Goal: Task Accomplishment & Management: Use online tool/utility

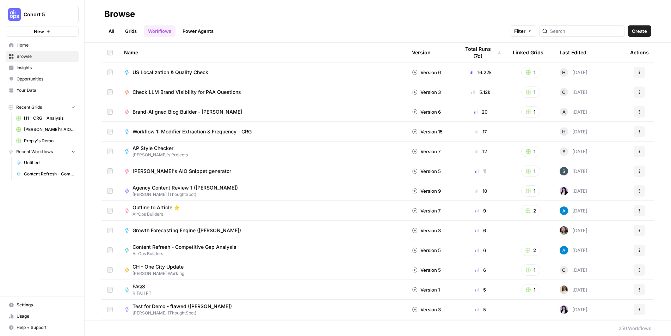
click at [41, 86] on link "Your Data" at bounding box center [42, 90] width 73 height 11
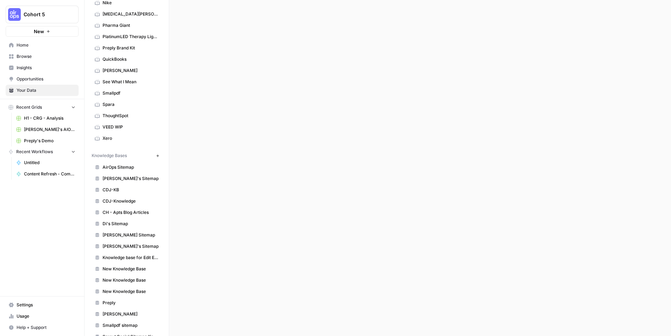
scroll to position [281, 0]
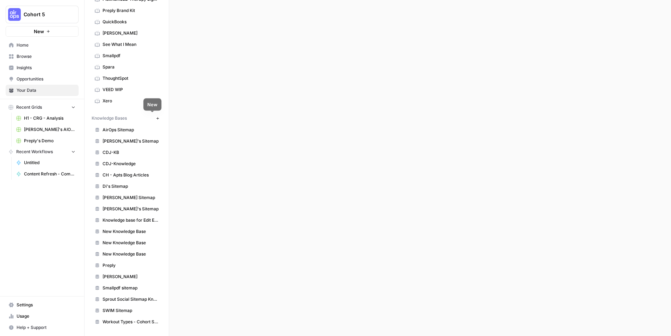
click at [156, 118] on icon "button" at bounding box center [158, 118] width 4 height 4
click at [153, 120] on button "New" at bounding box center [157, 118] width 8 height 8
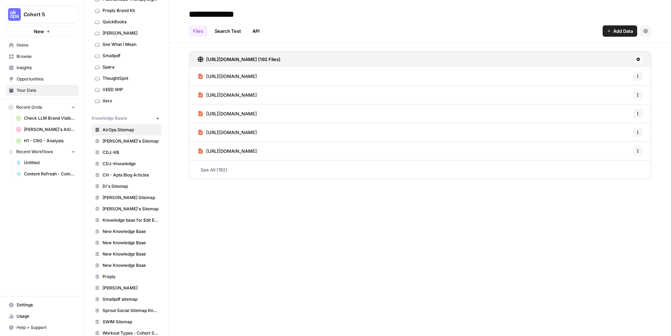
click at [156, 120] on icon "button" at bounding box center [158, 118] width 4 height 4
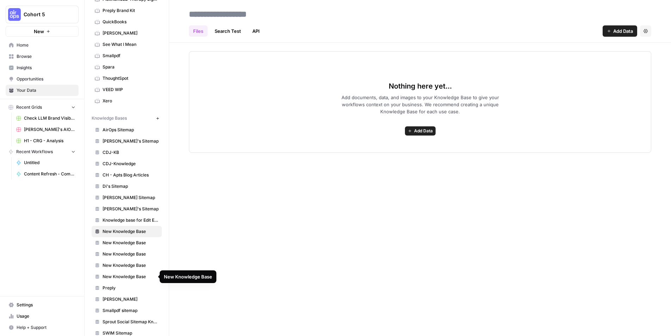
click at [126, 276] on span "New Knowledge Base" at bounding box center [131, 276] width 56 height 6
click at [127, 269] on link "New Knowledge Base" at bounding box center [127, 264] width 70 height 11
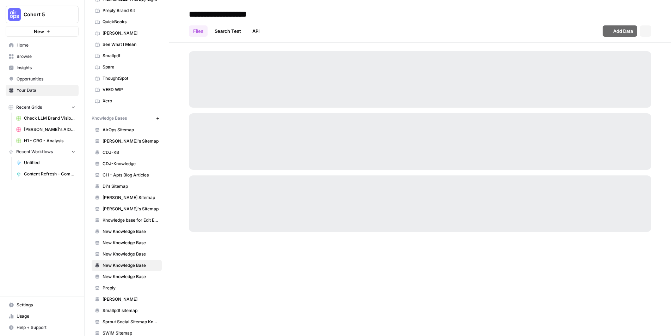
click at [133, 230] on span "New Knowledge Base" at bounding box center [131, 231] width 56 height 6
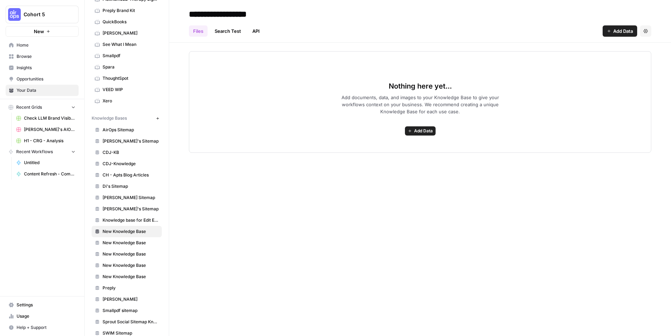
click at [228, 12] on input "**********" at bounding box center [242, 14] width 113 height 14
type input "**********"
click at [461, 101] on span "Add documents, data, and images to your Knowledge Base to give your workflows c…" at bounding box center [420, 104] width 180 height 21
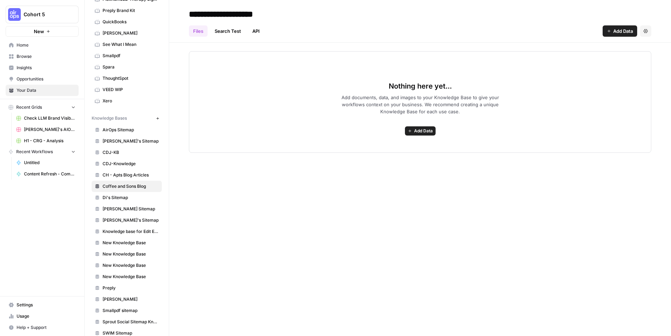
click at [622, 31] on span "Add Data" at bounding box center [623, 30] width 20 height 7
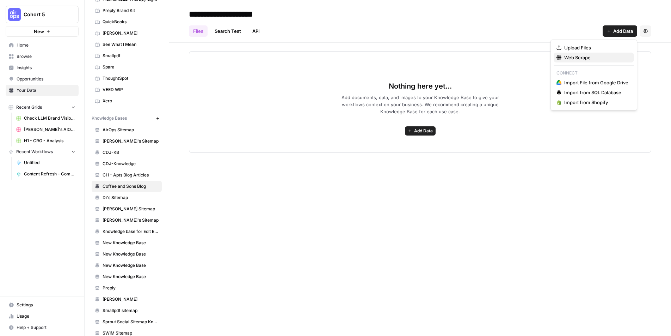
click at [567, 57] on span "Web Scrape" at bounding box center [596, 57] width 64 height 7
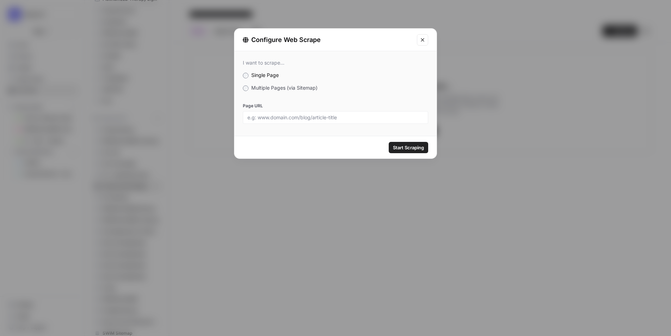
click at [293, 88] on span "Multiple Pages (via Sitemap)" at bounding box center [284, 88] width 66 height 6
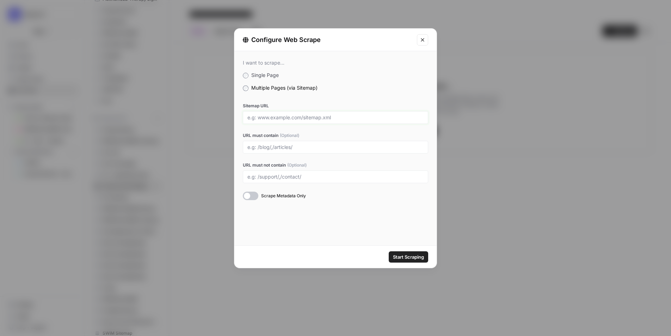
click at [292, 119] on input "Sitemap URL" at bounding box center [335, 117] width 176 height 6
paste input "[URL][DOMAIN_NAME]"
type input "[URL][DOMAIN_NAME]"
click at [287, 146] on input "URL must contain (Optional)" at bounding box center [335, 147] width 176 height 6
click at [291, 148] on input "URL must contain (Optional)" at bounding box center [335, 147] width 176 height 6
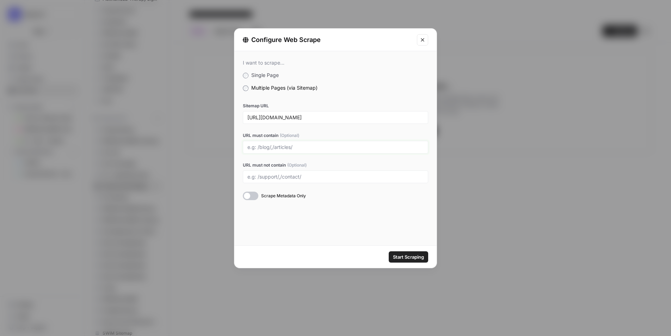
click at [293, 145] on input "URL must contain (Optional)" at bounding box center [335, 147] width 176 height 6
type input "blog"
click at [254, 192] on div at bounding box center [251, 195] width 16 height 8
click at [269, 177] on input "URL must not contain (Optional)" at bounding box center [335, 176] width 176 height 6
click at [408, 257] on span "Start Scraping" at bounding box center [408, 256] width 31 height 7
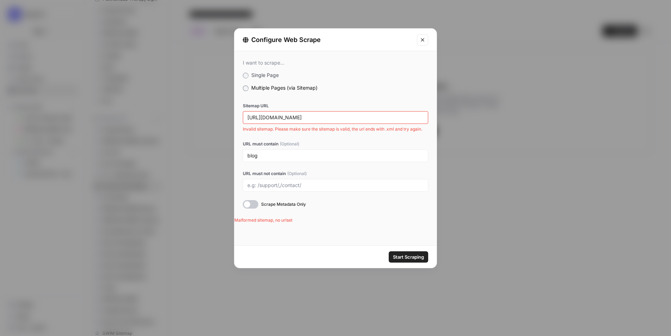
scroll to position [281, 0]
click at [315, 121] on div "[URL][DOMAIN_NAME]" at bounding box center [335, 117] width 185 height 13
click at [315, 116] on input "[URL][DOMAIN_NAME]" at bounding box center [335, 117] width 176 height 6
click at [335, 88] on label "Multiple Pages (via Sitemap)" at bounding box center [335, 87] width 185 height 7
click at [299, 155] on input "blog" at bounding box center [335, 155] width 176 height 6
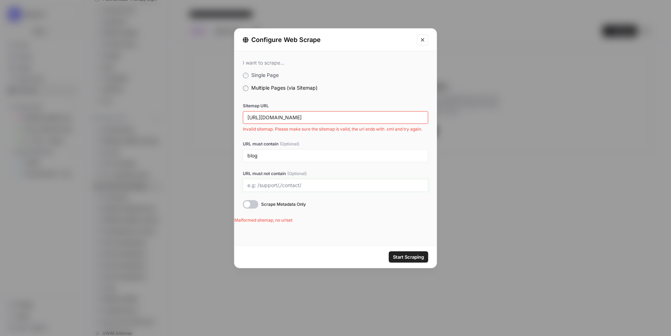
click at [312, 185] on input "URL must not contain (Optional)" at bounding box center [335, 185] width 176 height 6
click at [321, 115] on input "[URL][DOMAIN_NAME]" at bounding box center [335, 117] width 176 height 6
click at [365, 103] on label "Sitemap URL" at bounding box center [335, 106] width 185 height 6
click at [365, 114] on input "[URL][DOMAIN_NAME]" at bounding box center [335, 117] width 176 height 6
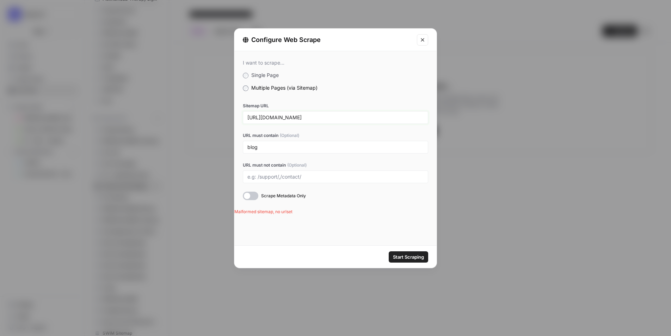
type input "[URL][DOMAIN_NAME]"
click at [389, 251] on button "Start Scraping" at bounding box center [408, 256] width 39 height 11
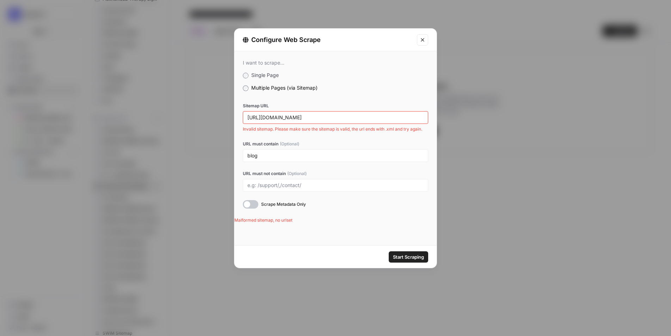
click at [275, 75] on span "Single Page" at bounding box center [264, 75] width 27 height 6
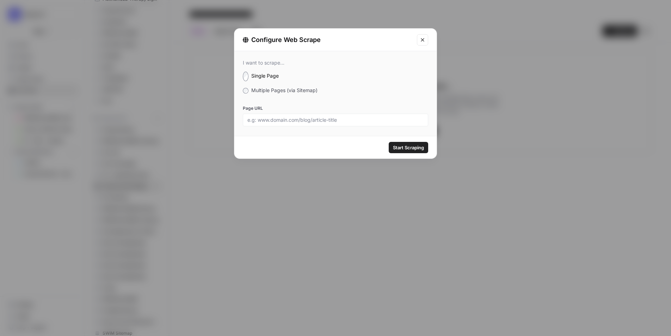
click at [282, 123] on div at bounding box center [335, 120] width 185 height 13
click at [285, 119] on input "Page URL" at bounding box center [335, 120] width 176 height 6
click at [424, 41] on icon "Close modal" at bounding box center [423, 40] width 6 height 6
